Goal: Task Accomplishment & Management: Use online tool/utility

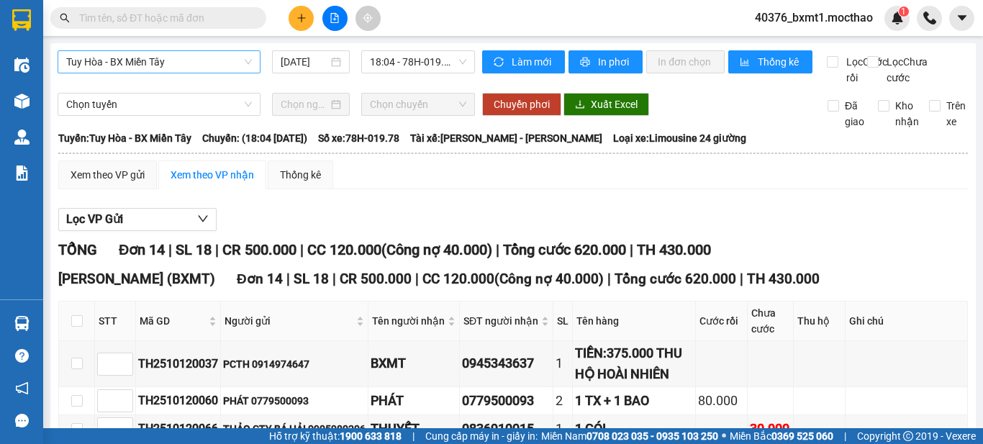
click at [147, 58] on span "Tuy Hòa - BX Miền Tây" at bounding box center [159, 62] width 186 height 22
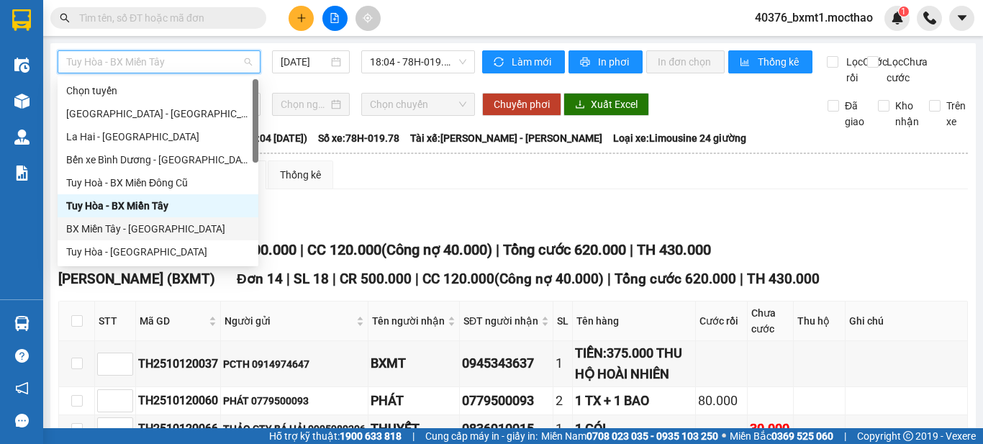
click at [135, 229] on div "BX Miền Tây - [GEOGRAPHIC_DATA]" at bounding box center [157, 229] width 183 height 16
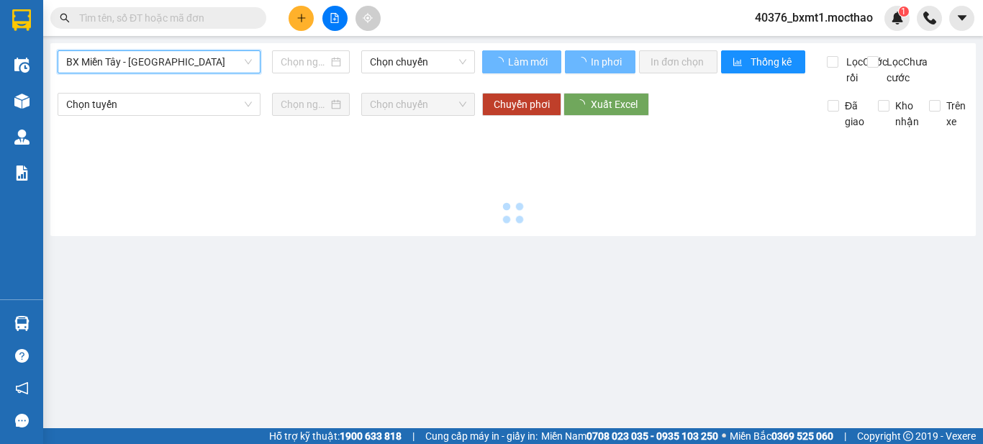
type input "[DATE]"
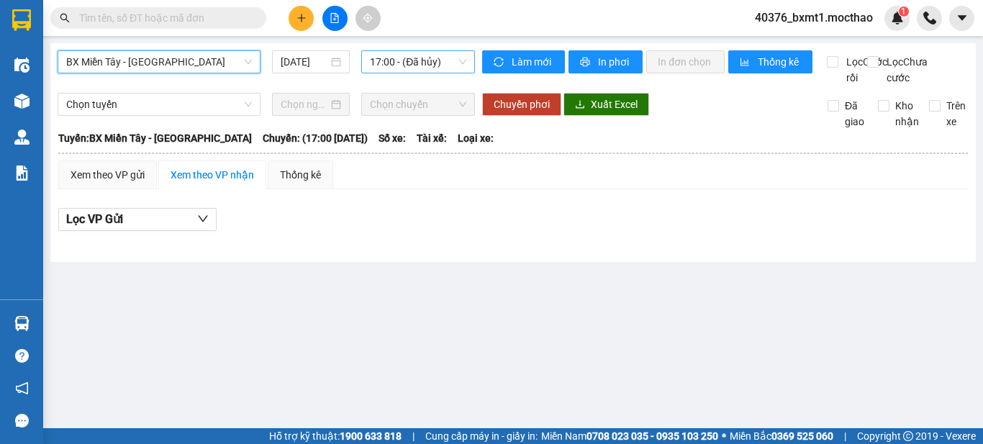
click at [392, 58] on span "17:00 - (Đã hủy)" at bounding box center [418, 62] width 96 height 22
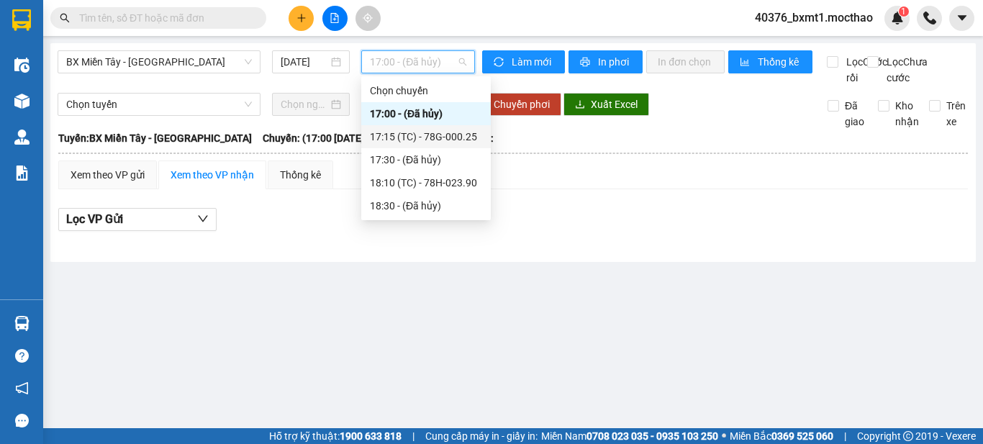
click at [413, 139] on div "17:15 (TC) - 78G-000.25" at bounding box center [426, 137] width 112 height 16
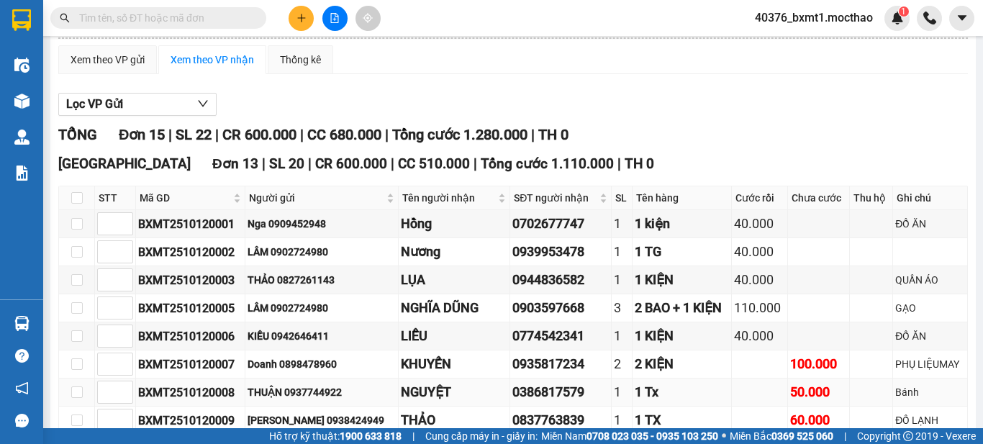
scroll to position [85, 0]
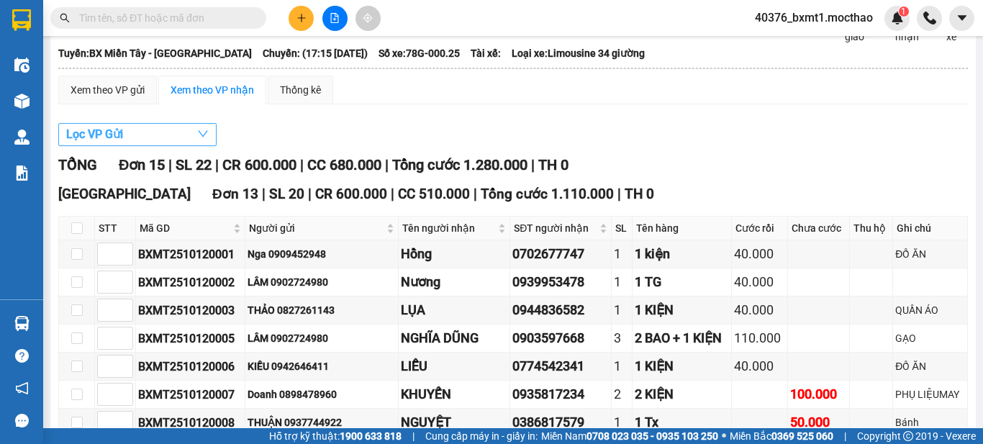
click at [129, 146] on button "Lọc VP Gửi" at bounding box center [137, 134] width 158 height 23
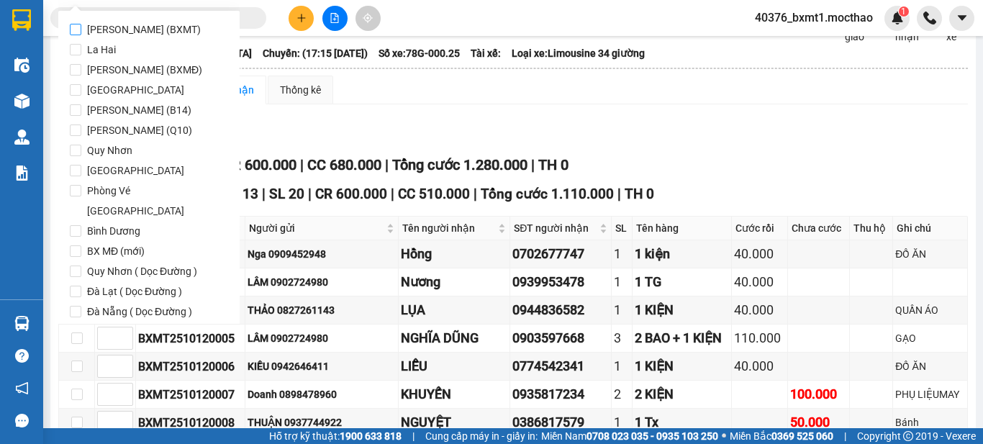
click at [157, 32] on span "[PERSON_NAME] (BXMT)" at bounding box center [143, 29] width 125 height 20
click at [81, 32] on input "[PERSON_NAME] (BXMT)" at bounding box center [76, 30] width 12 height 12
checkbox input "true"
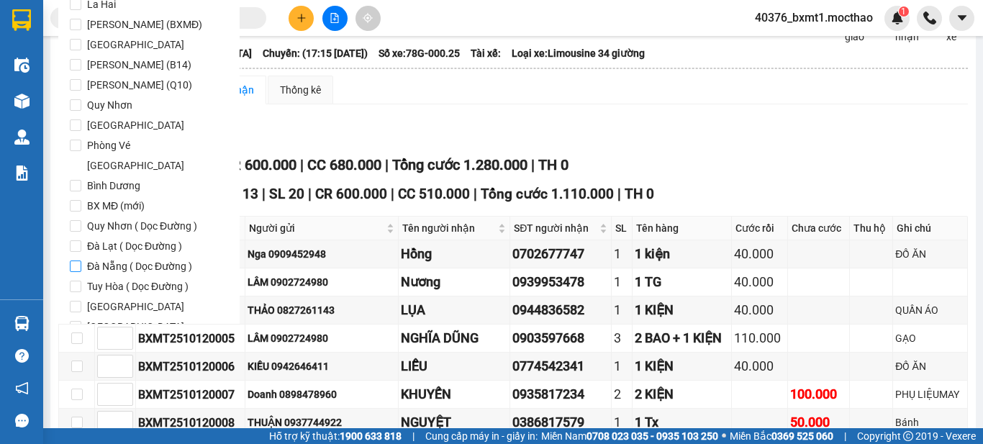
scroll to position [70, 0]
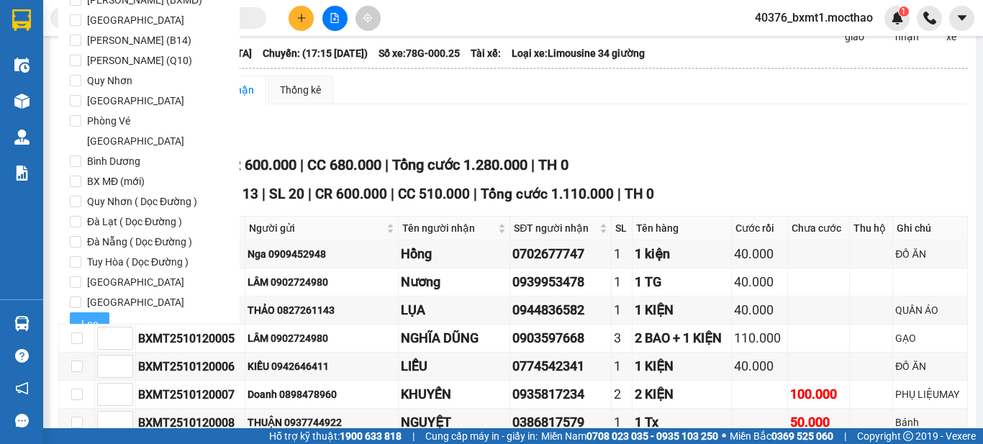
click at [94, 316] on span "Lọc" at bounding box center [89, 324] width 17 height 16
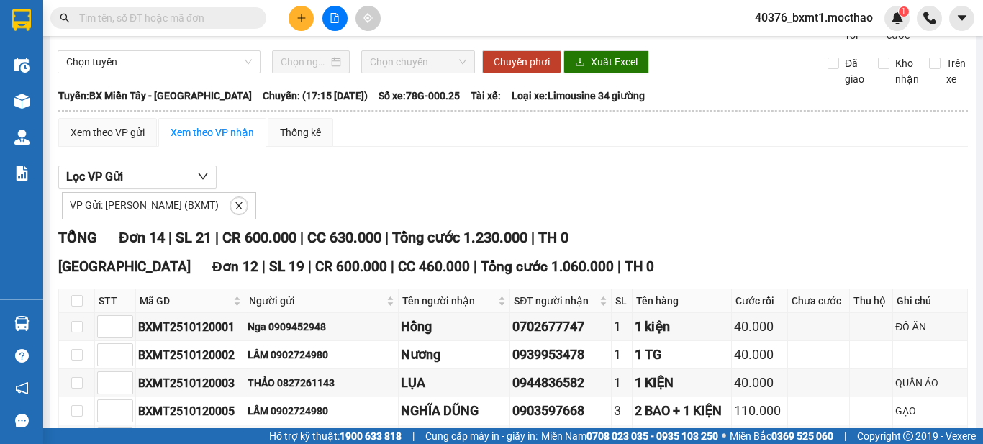
scroll to position [0, 0]
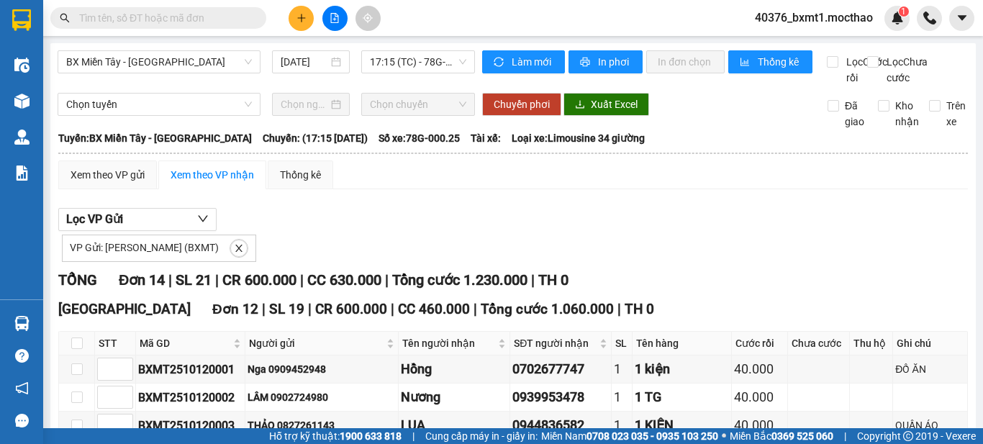
click at [645, 81] on div "Làm mới In phơi In đơn chọn Thống kê" at bounding box center [654, 67] width 345 height 35
click at [617, 56] on span "In phơi" at bounding box center [614, 62] width 33 height 16
click at [398, 62] on span "17:15 (TC) - 78G-000.25" at bounding box center [418, 62] width 96 height 22
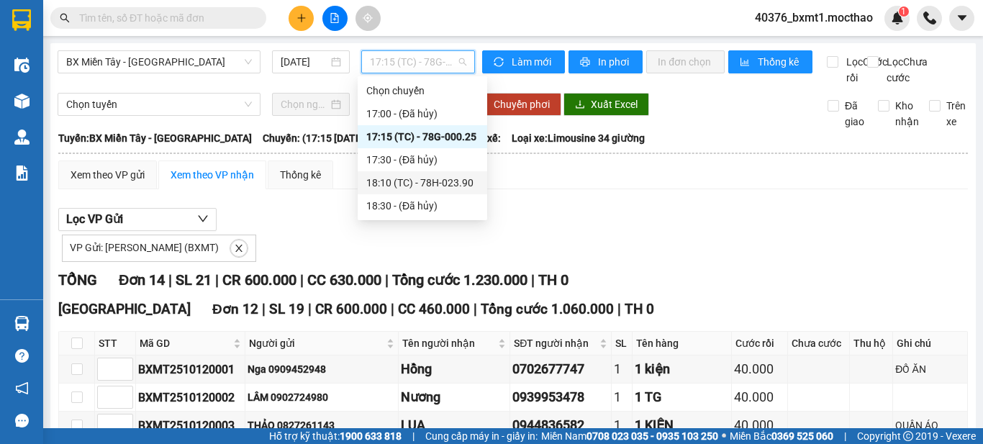
click at [429, 183] on div "18:10 (TC) - 78H-023.90" at bounding box center [422, 183] width 112 height 16
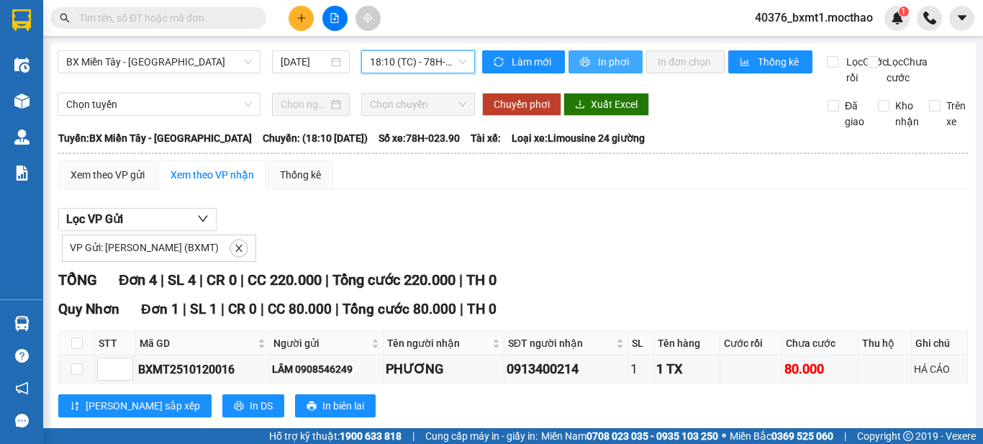
click at [586, 62] on button "In phơi" at bounding box center [605, 61] width 74 height 23
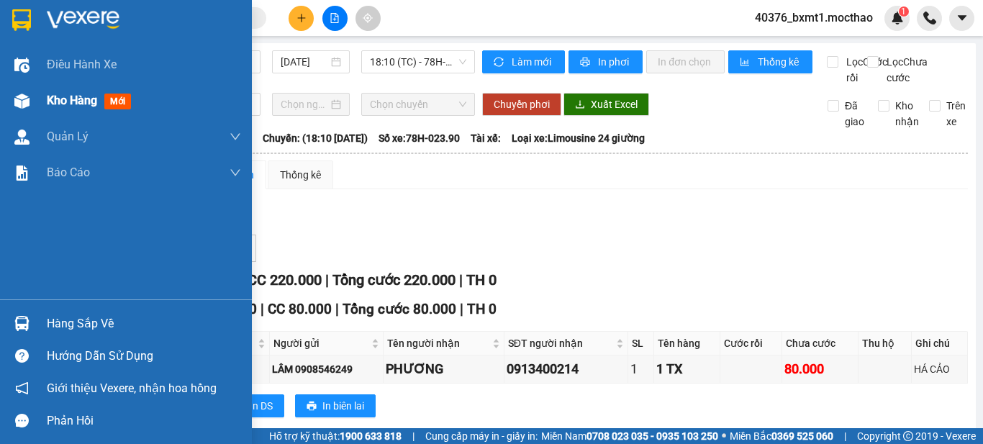
click at [33, 106] on div at bounding box center [21, 100] width 25 height 25
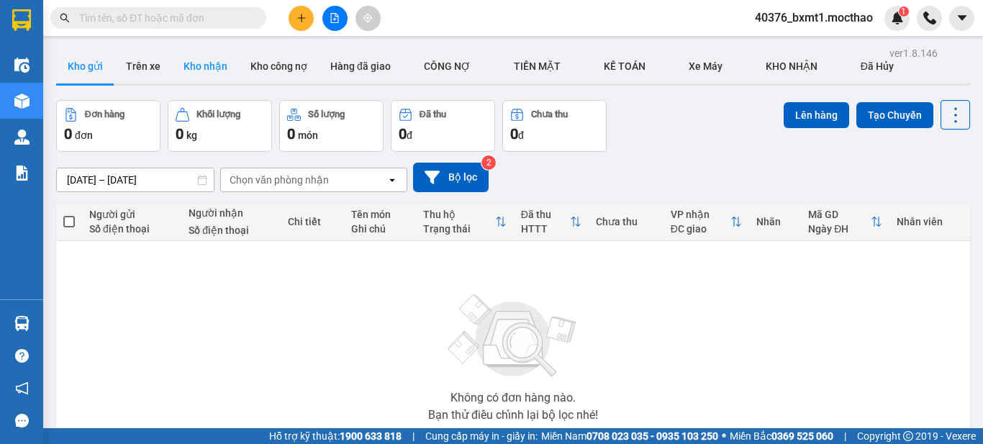
click at [198, 62] on button "Kho nhận" at bounding box center [205, 66] width 67 height 35
